Goal: Transaction & Acquisition: Purchase product/service

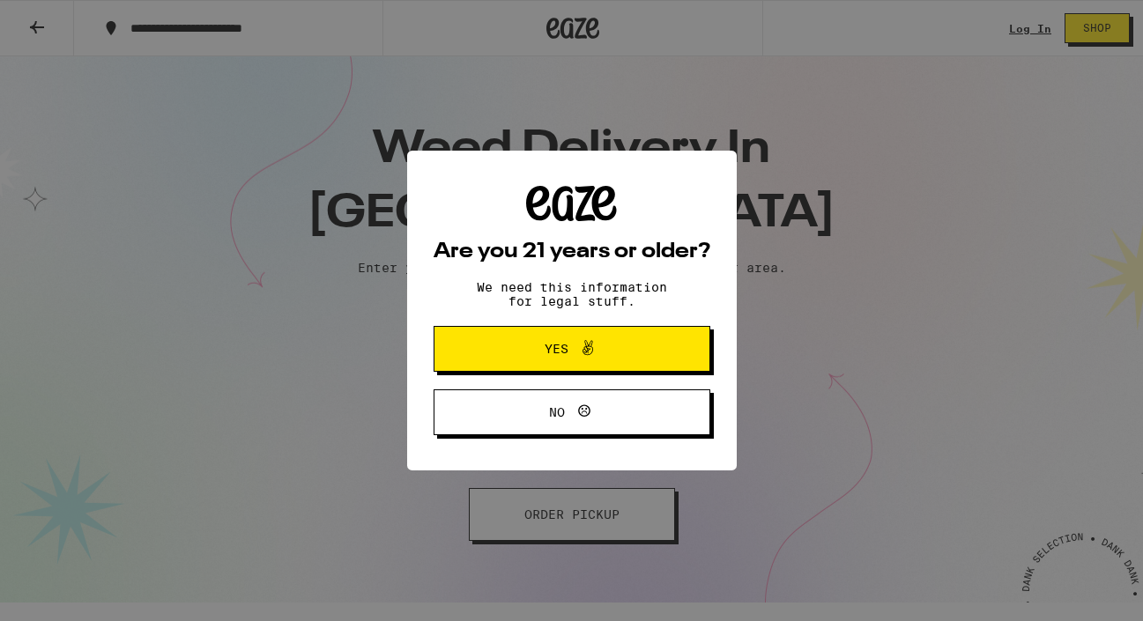
click at [523, 356] on span "Yes" at bounding box center [572, 349] width 134 height 23
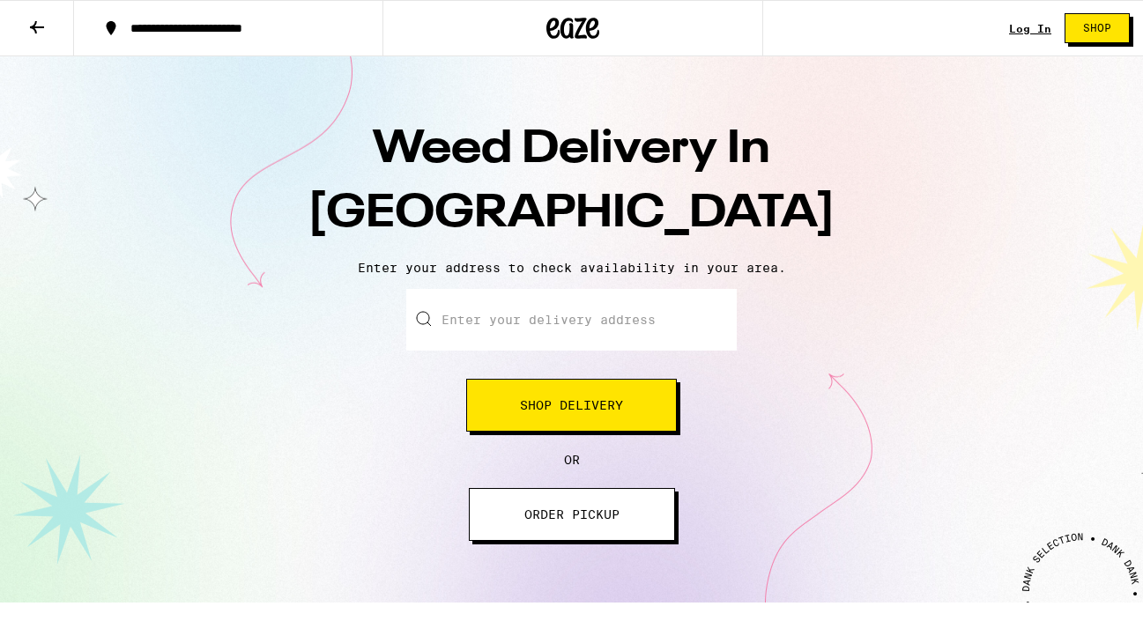
click at [520, 321] on input "Enter your delivery address" at bounding box center [571, 320] width 330 height 62
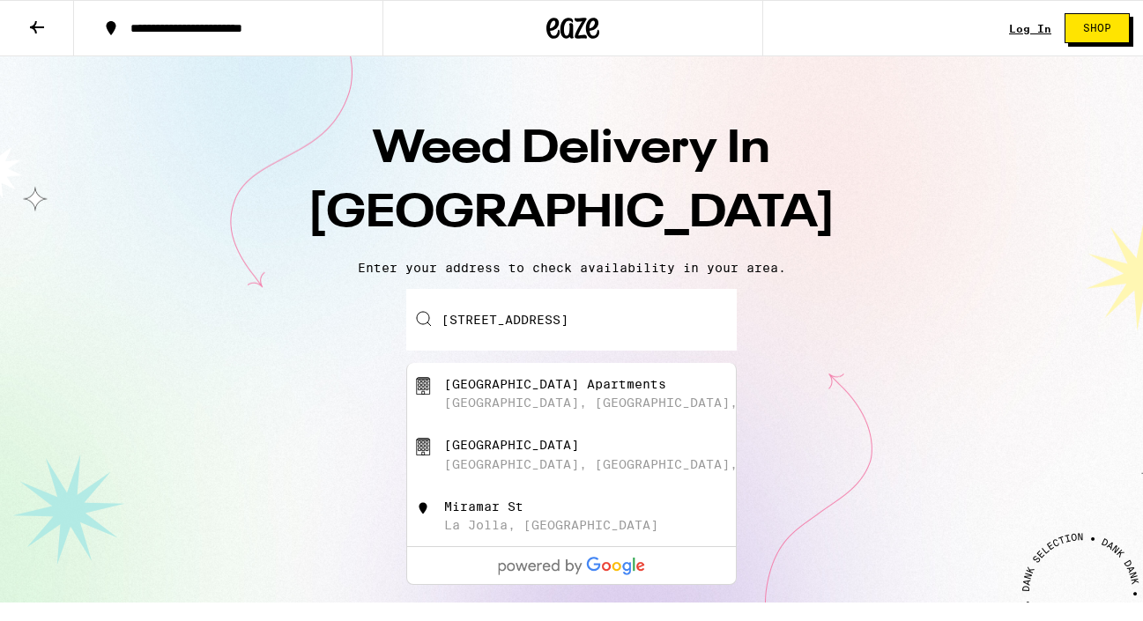
click at [547, 391] on div "[GEOGRAPHIC_DATA] Apartments" at bounding box center [555, 384] width 222 height 14
type input "[GEOGRAPHIC_DATA], [GEOGRAPHIC_DATA], [GEOGRAPHIC_DATA]"
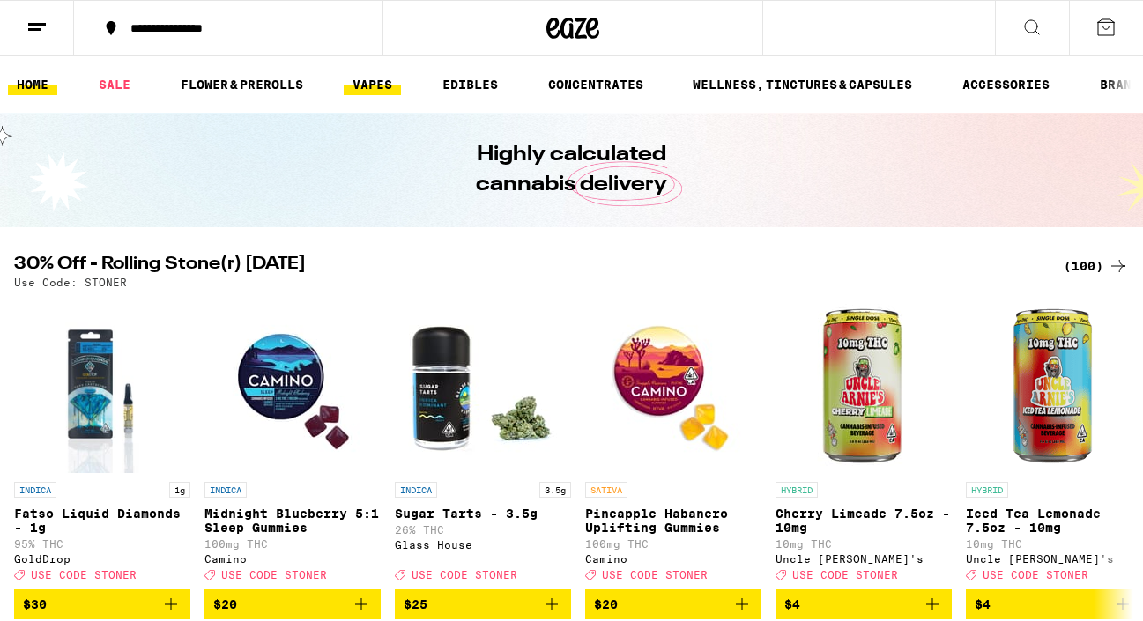
click at [373, 94] on link "VAPES" at bounding box center [372, 84] width 57 height 21
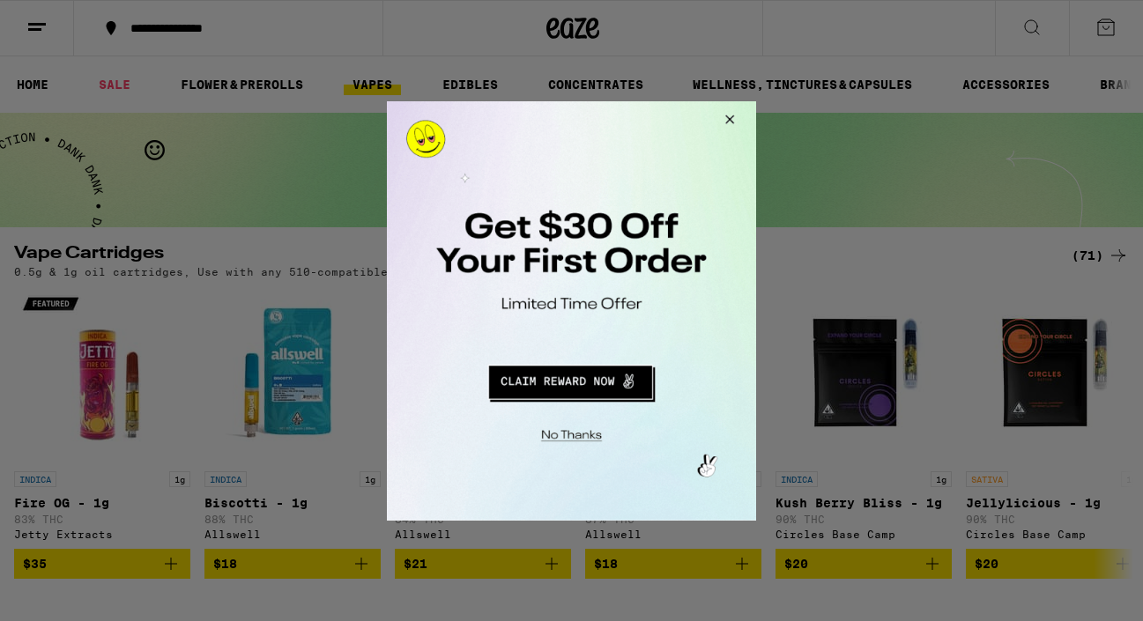
click at [189, 133] on div at bounding box center [571, 310] width 1143 height 621
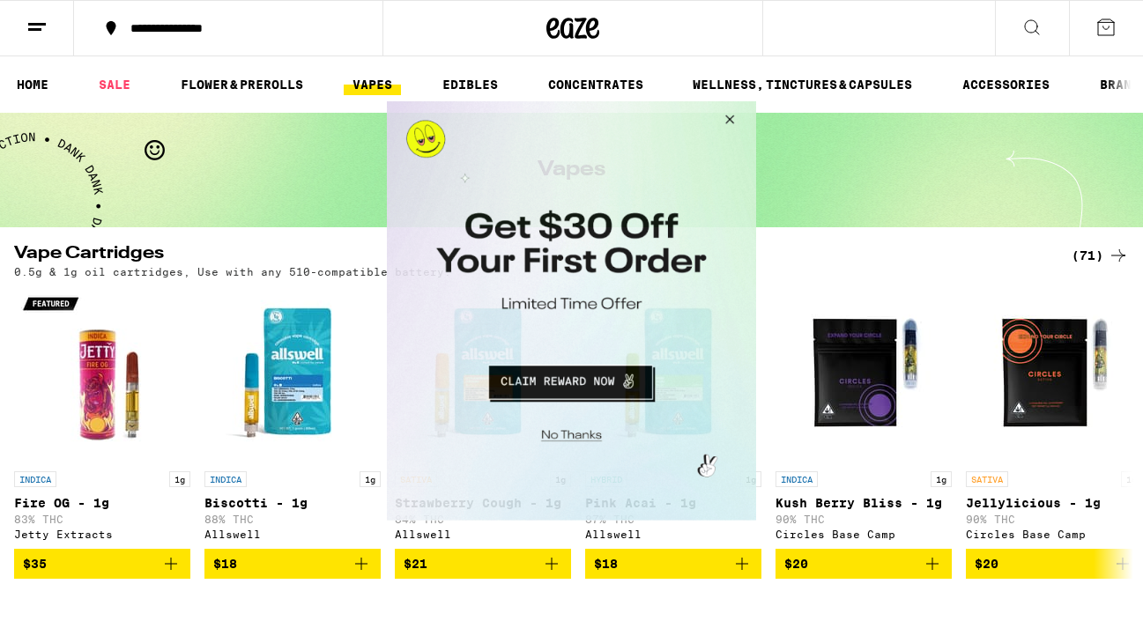
click at [733, 116] on button "Close Modal" at bounding box center [727, 121] width 48 height 42
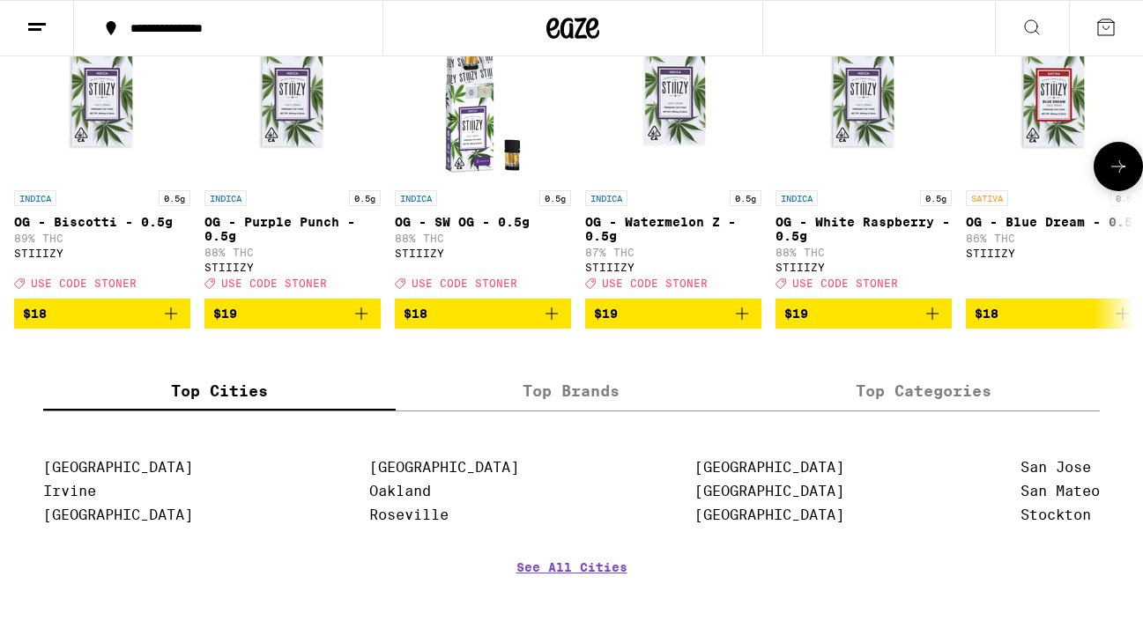
scroll to position [1470, 0]
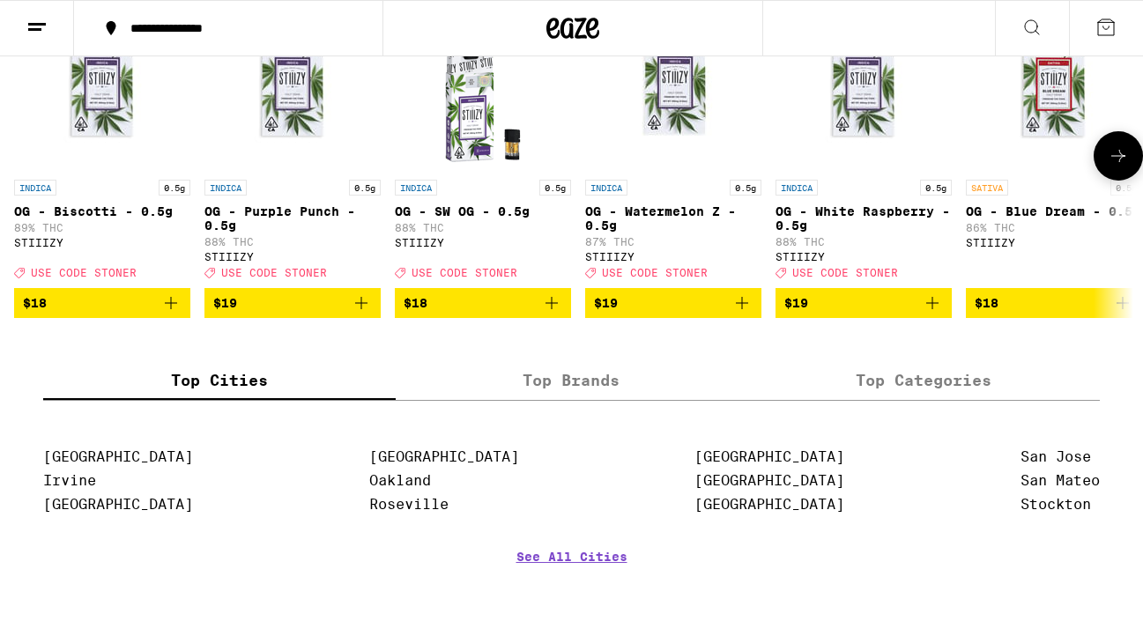
click at [1115, 167] on icon at bounding box center [1118, 155] width 21 height 21
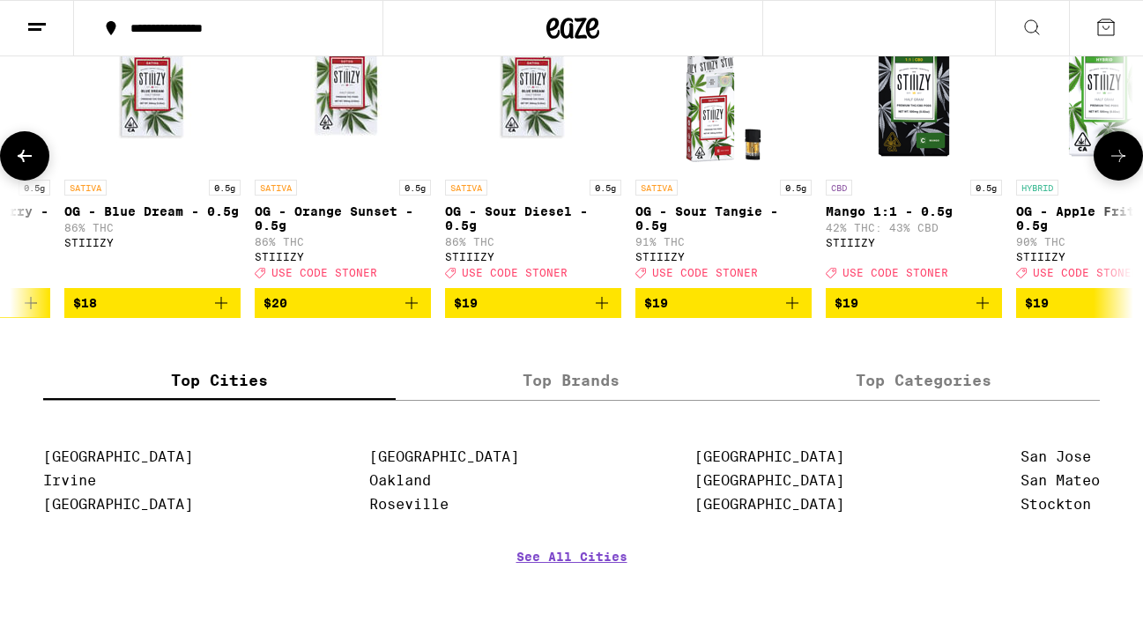
scroll to position [0, 923]
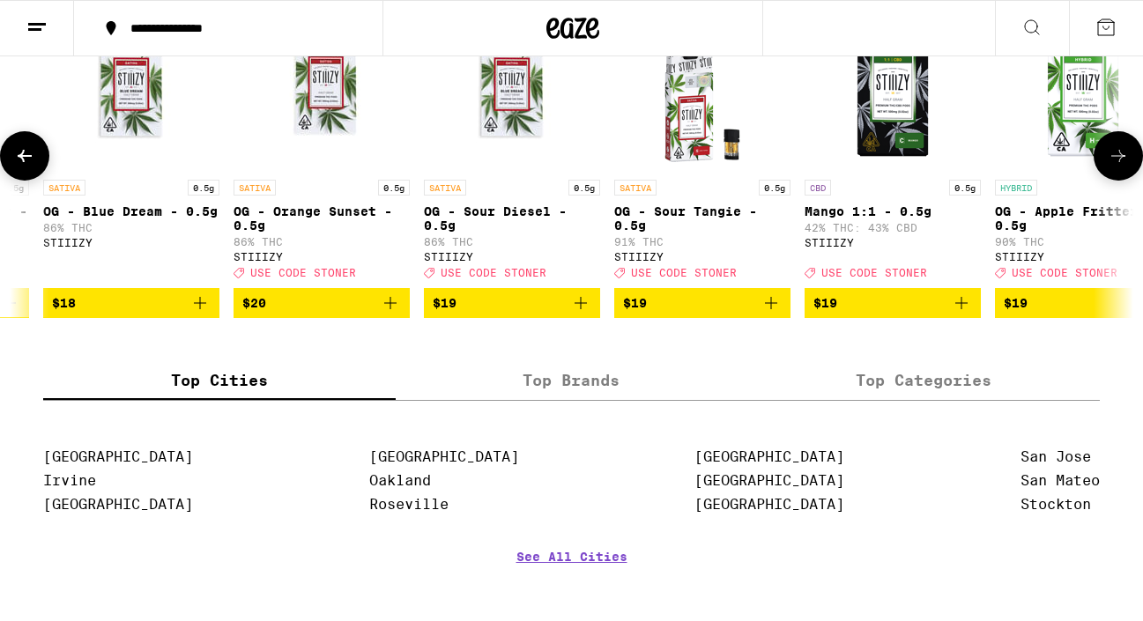
click at [1115, 162] on icon at bounding box center [1118, 156] width 14 height 12
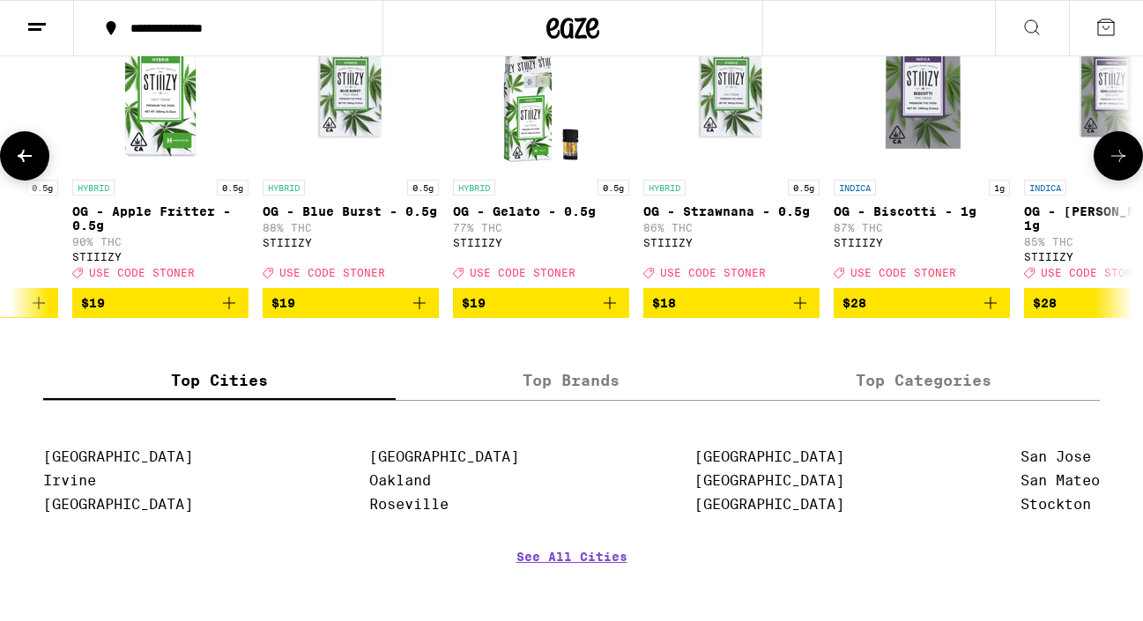
click at [1115, 167] on icon at bounding box center [1118, 155] width 21 height 21
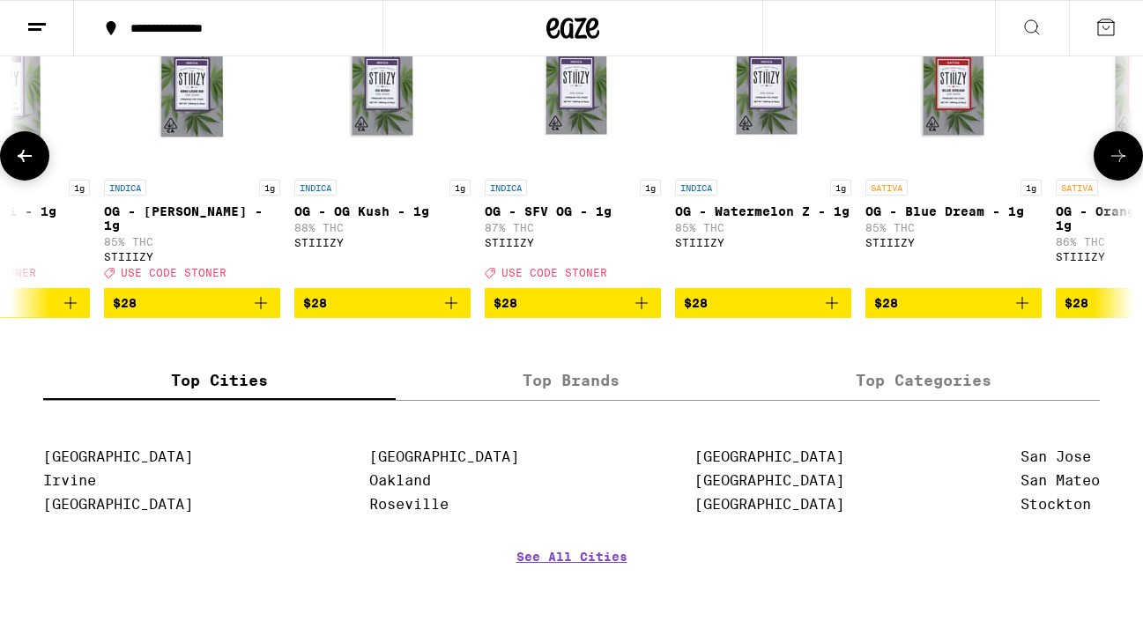
scroll to position [0, 2768]
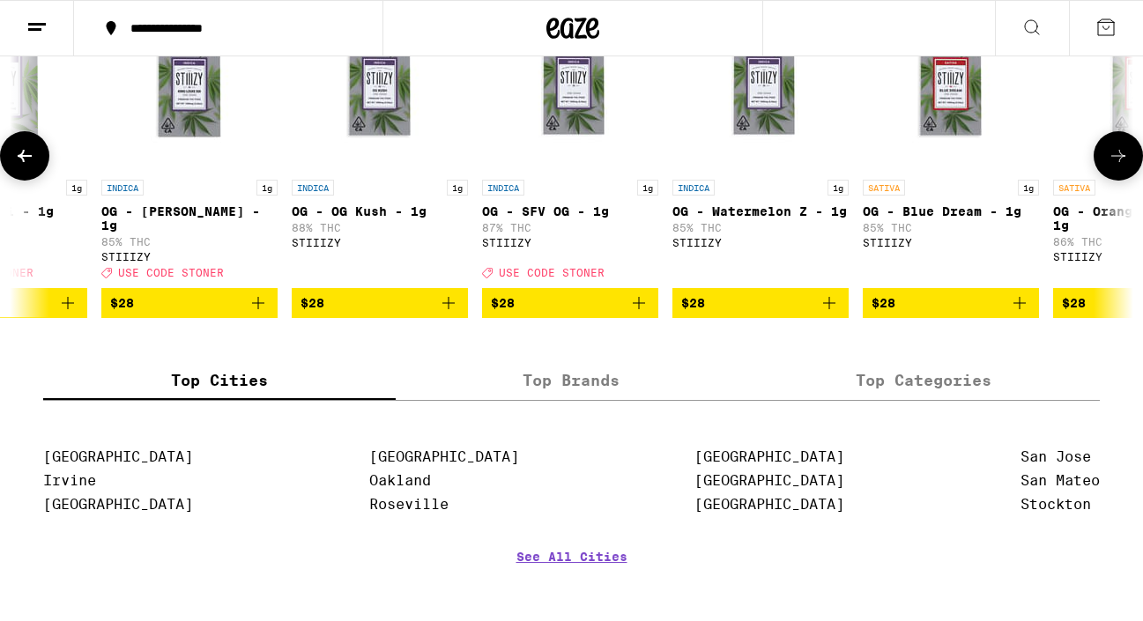
click at [30, 167] on icon at bounding box center [24, 155] width 21 height 21
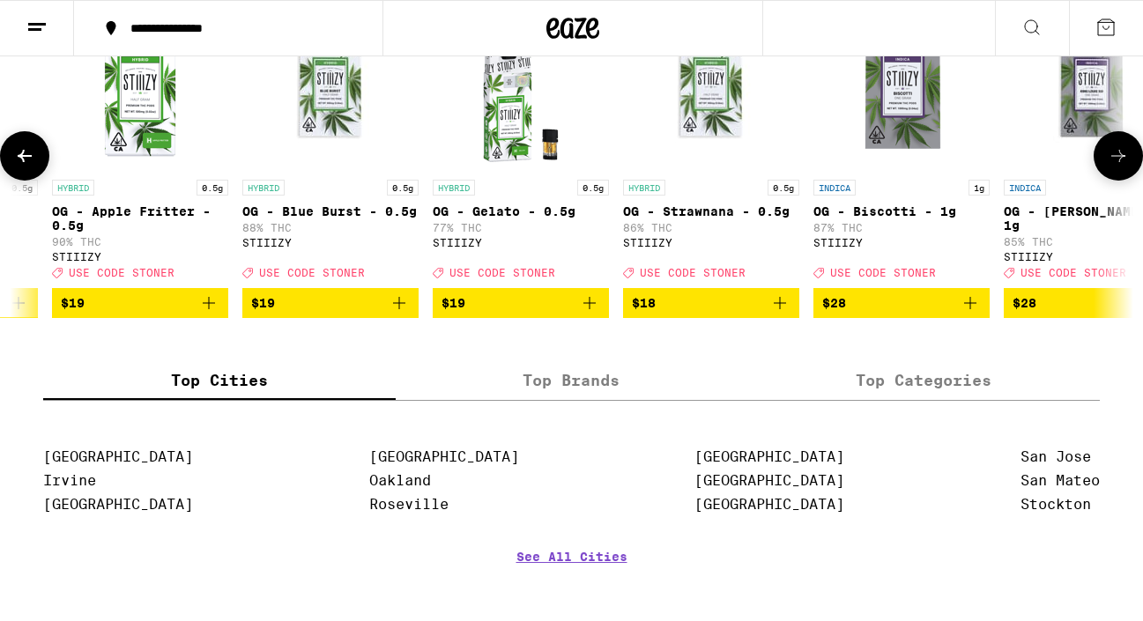
scroll to position [0, 1845]
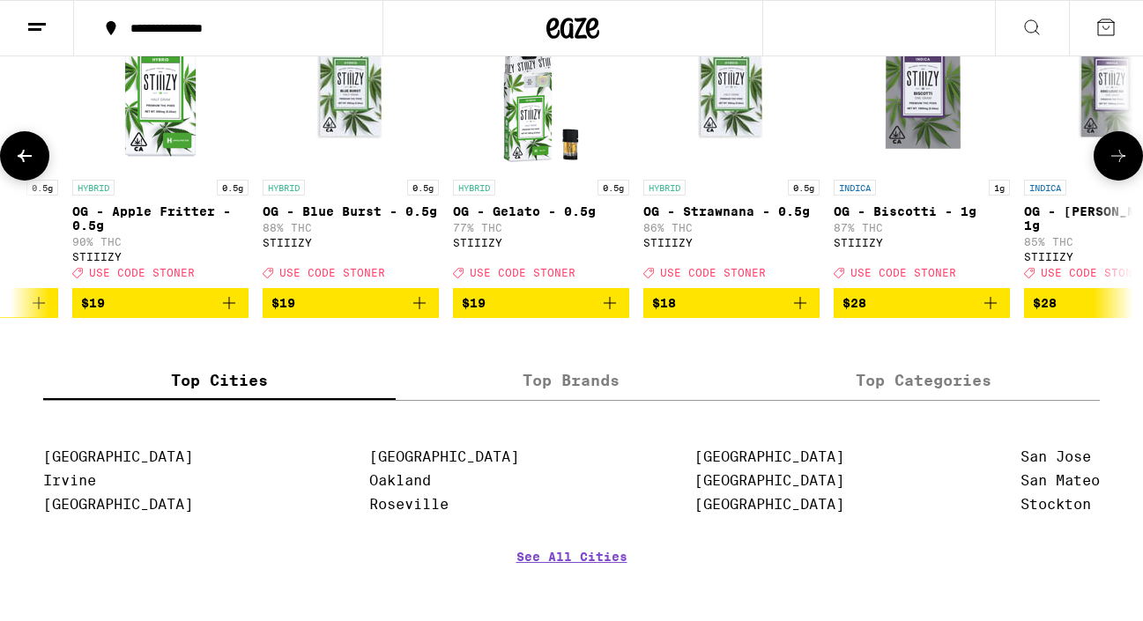
click at [1124, 167] on icon at bounding box center [1118, 155] width 21 height 21
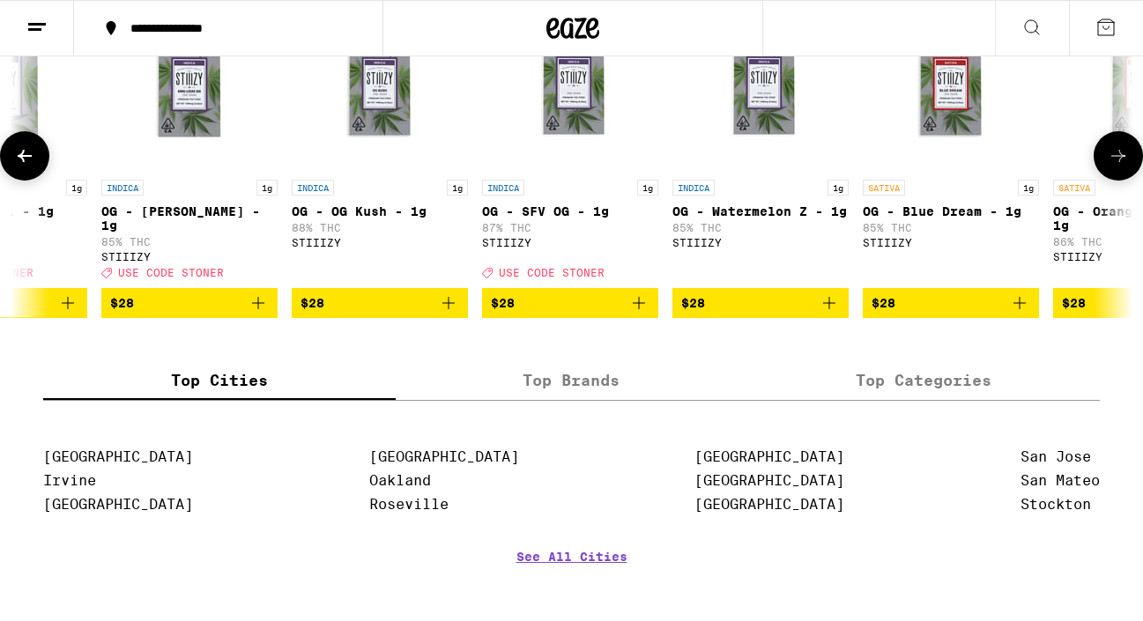
click at [1124, 167] on icon at bounding box center [1118, 155] width 21 height 21
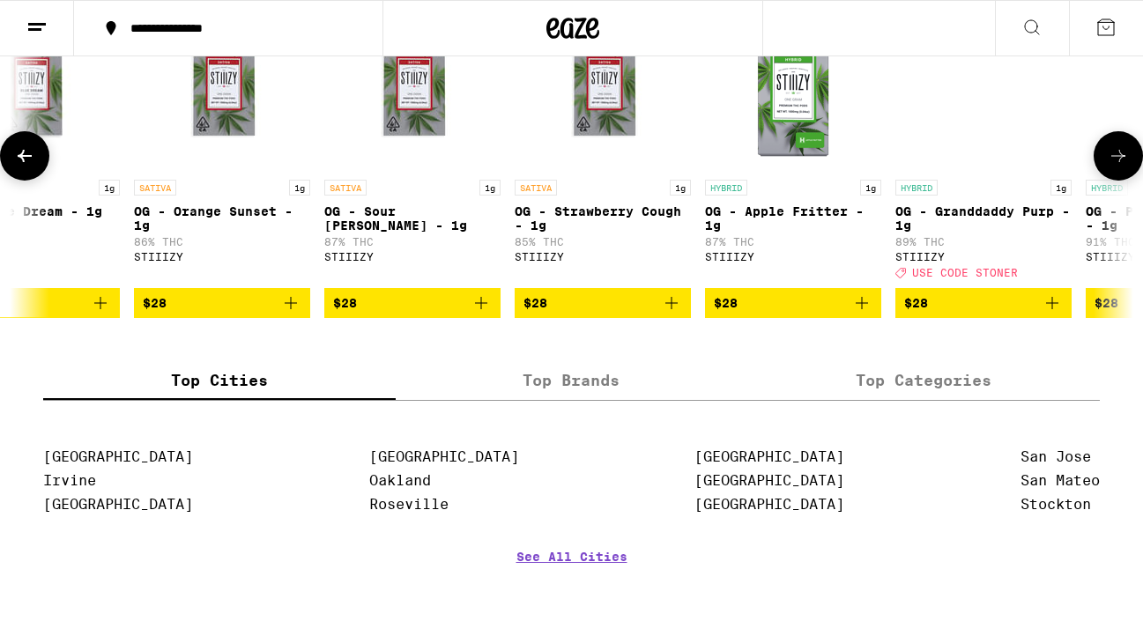
scroll to position [0, 3691]
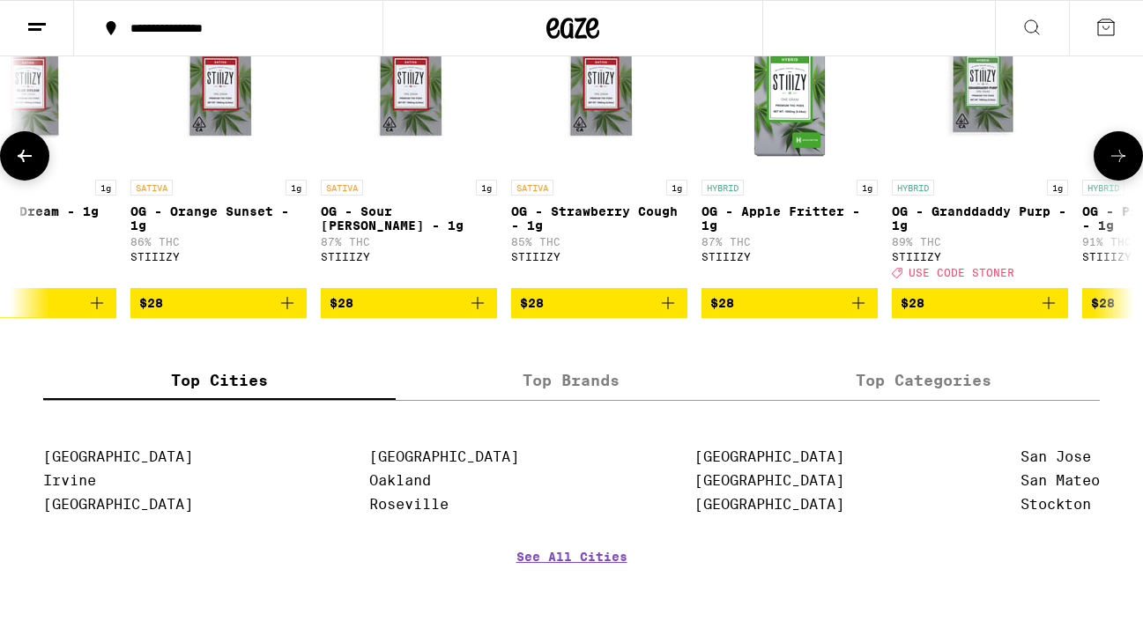
click at [1124, 167] on icon at bounding box center [1118, 155] width 21 height 21
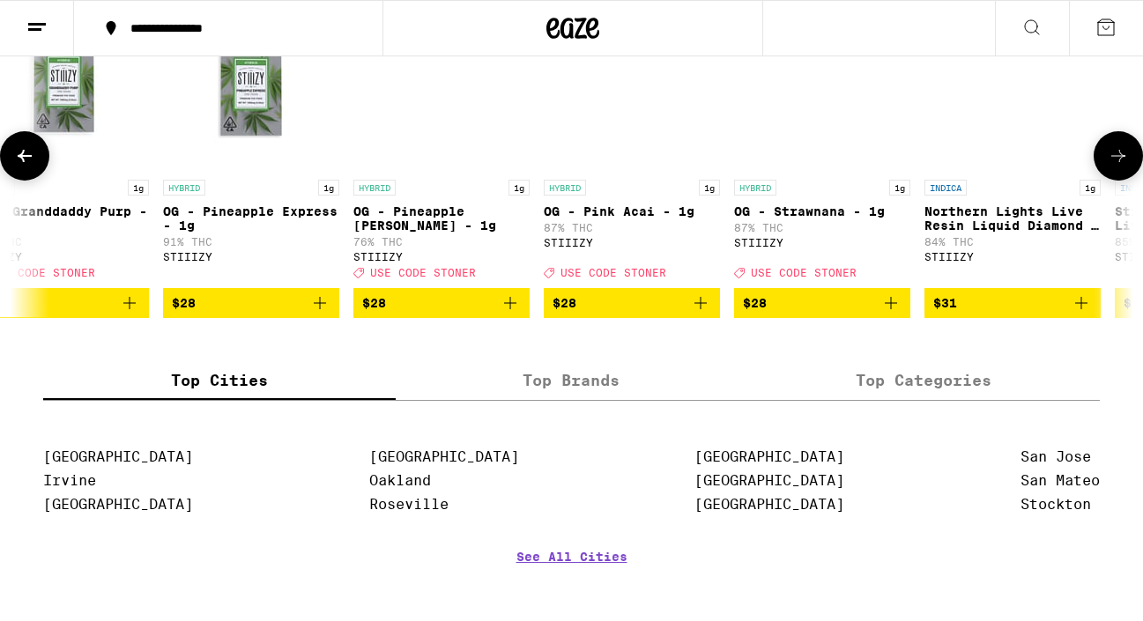
scroll to position [0, 4613]
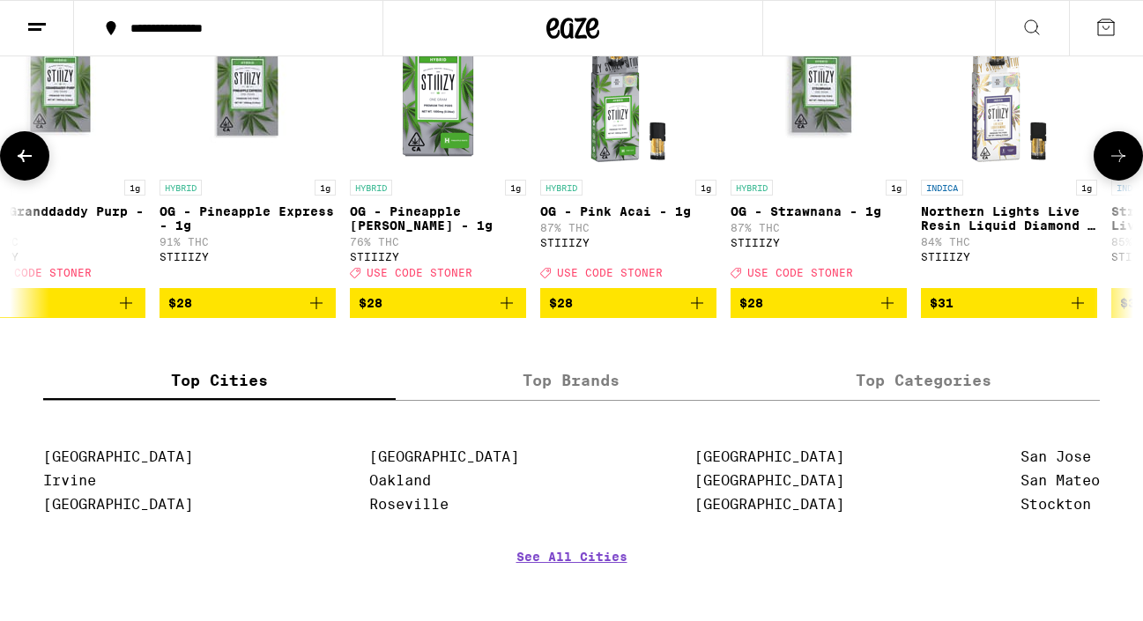
click at [1128, 167] on icon at bounding box center [1118, 155] width 21 height 21
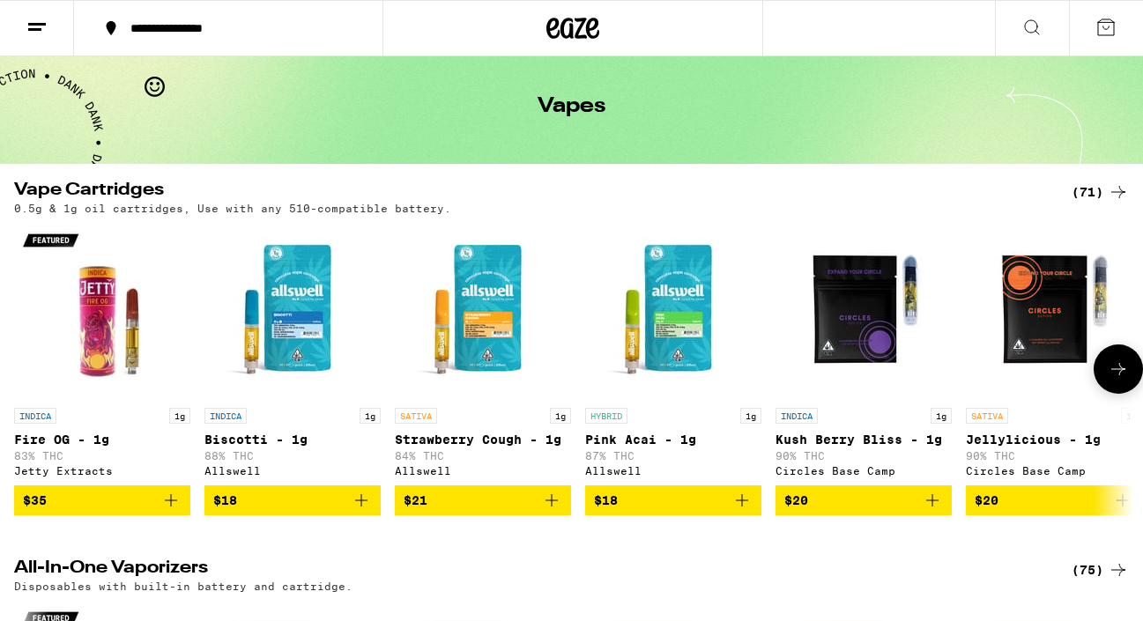
scroll to position [0, 0]
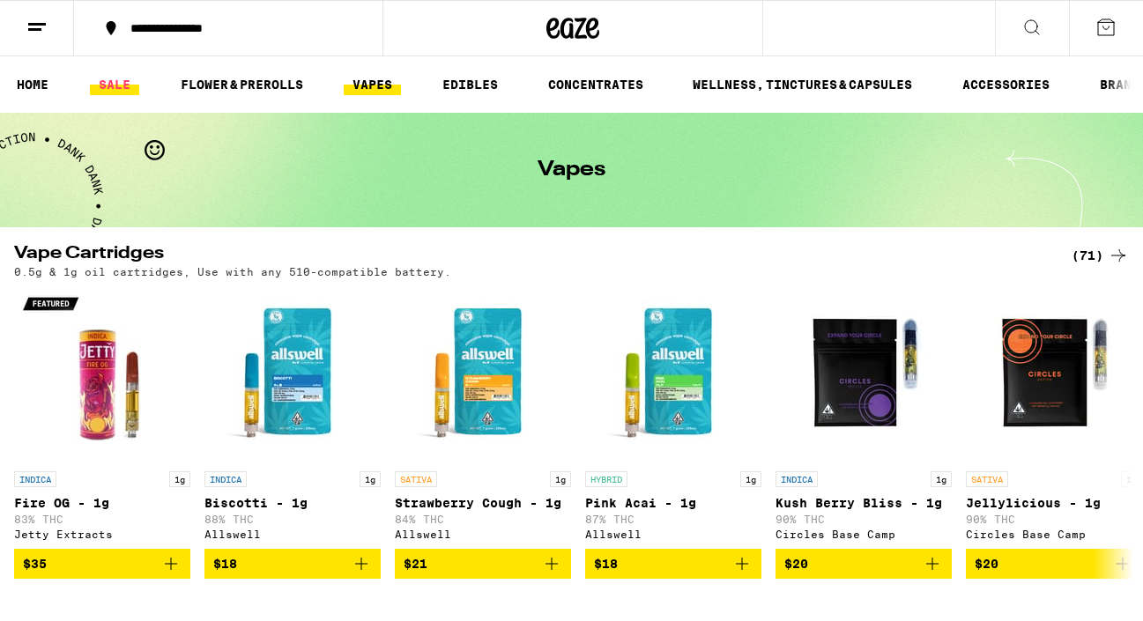
click at [112, 85] on link "SALE" at bounding box center [114, 84] width 49 height 21
